Goal: Task Accomplishment & Management: Manage account settings

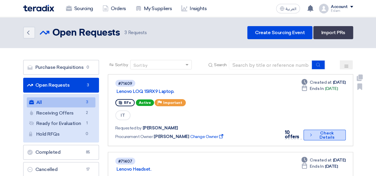
click at [318, 137] on button "Check details Check Details" at bounding box center [325, 135] width 42 height 11
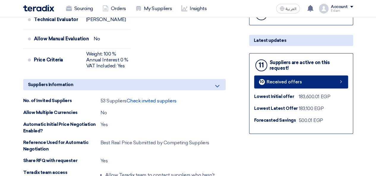
click at [273, 81] on span "Received offers" at bounding box center [284, 82] width 35 height 4
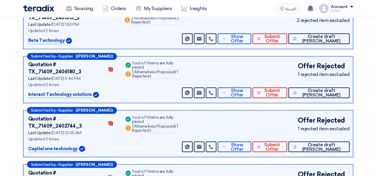
scroll to position [478, 0]
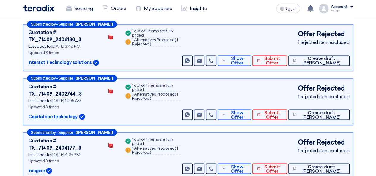
click at [261, 132] on div "Submitted by – Supplier ([PERSON_NAME]) Quotation # TX_71409_2404177_3 Contacts…" at bounding box center [188, 155] width 330 height 47
click at [247, 165] on span "Show Offer" at bounding box center [237, 169] width 19 height 9
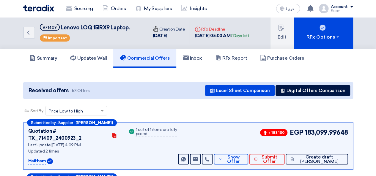
scroll to position [0, 0]
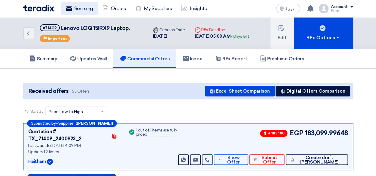
click at [76, 11] on link "Sourcing" at bounding box center [79, 8] width 37 height 13
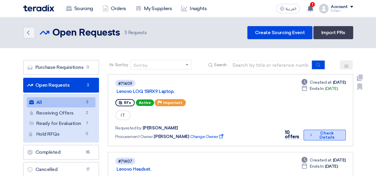
click at [318, 135] on button "Check details Check Details" at bounding box center [325, 135] width 42 height 11
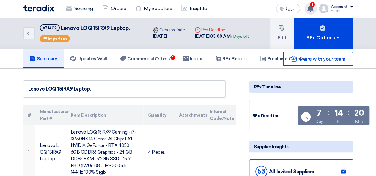
click at [314, 10] on icon at bounding box center [310, 8] width 7 height 7
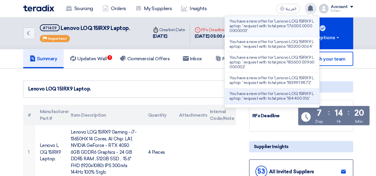
click at [254, 33] on p "You have a new offer for 'Lenovo LOQ 15IRX9 Laptop. ' request with total price …" at bounding box center [272, 26] width 85 height 14
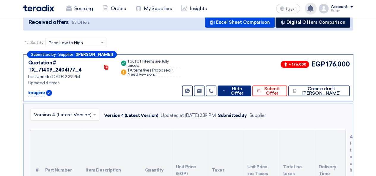
scroll to position [63, 0]
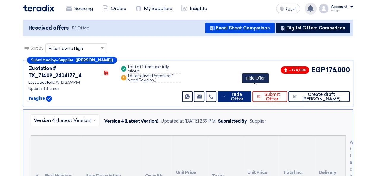
click at [247, 92] on span "Hide Offer" at bounding box center [237, 96] width 19 height 9
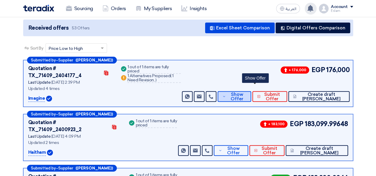
click at [246, 91] on button "Show Offer" at bounding box center [235, 96] width 34 height 11
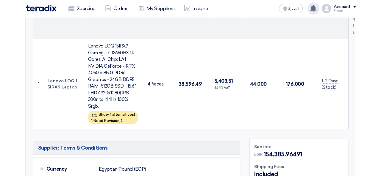
scroll to position [242, 0]
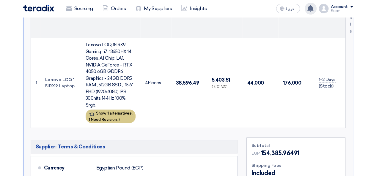
click at [109, 110] on div "Show 1 alternatives ( 1 Need Revision, )" at bounding box center [111, 116] width 50 height 13
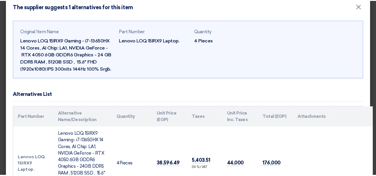
scroll to position [0, 0]
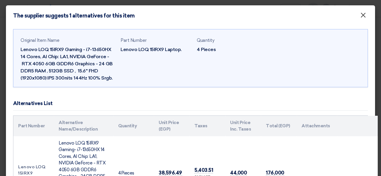
click at [360, 15] on span "×" at bounding box center [363, 17] width 6 height 12
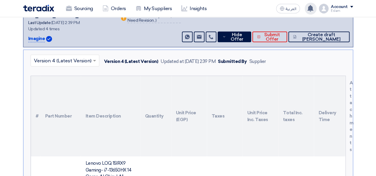
scroll to position [123, 0]
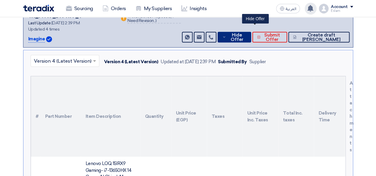
click at [247, 33] on span "Hide Offer" at bounding box center [237, 37] width 19 height 9
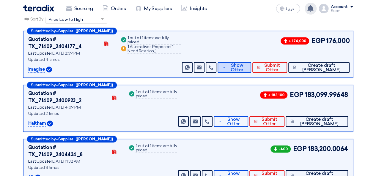
scroll to position [63, 0]
